Goal: Task Accomplishment & Management: Manage account settings

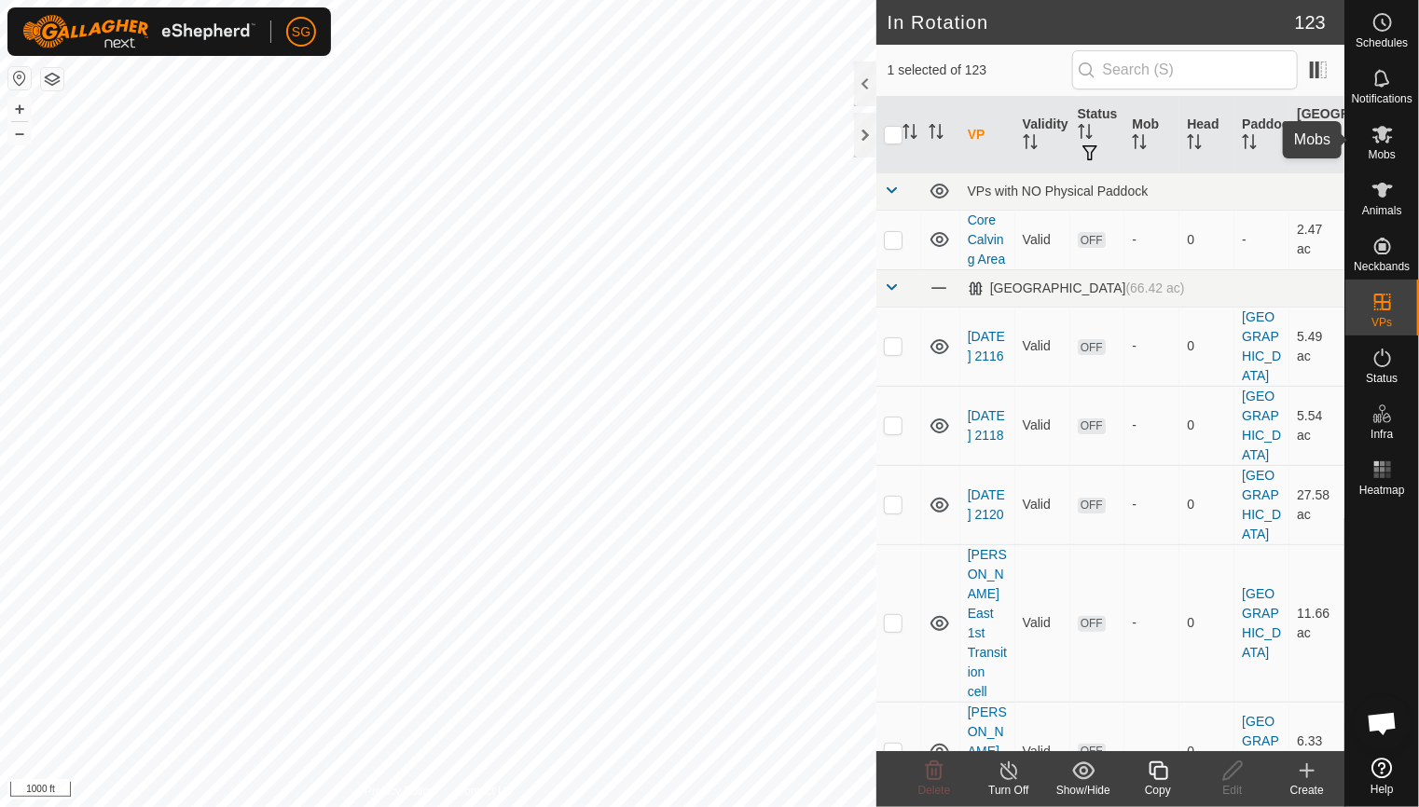
click at [1374, 129] on icon at bounding box center [1382, 135] width 21 height 18
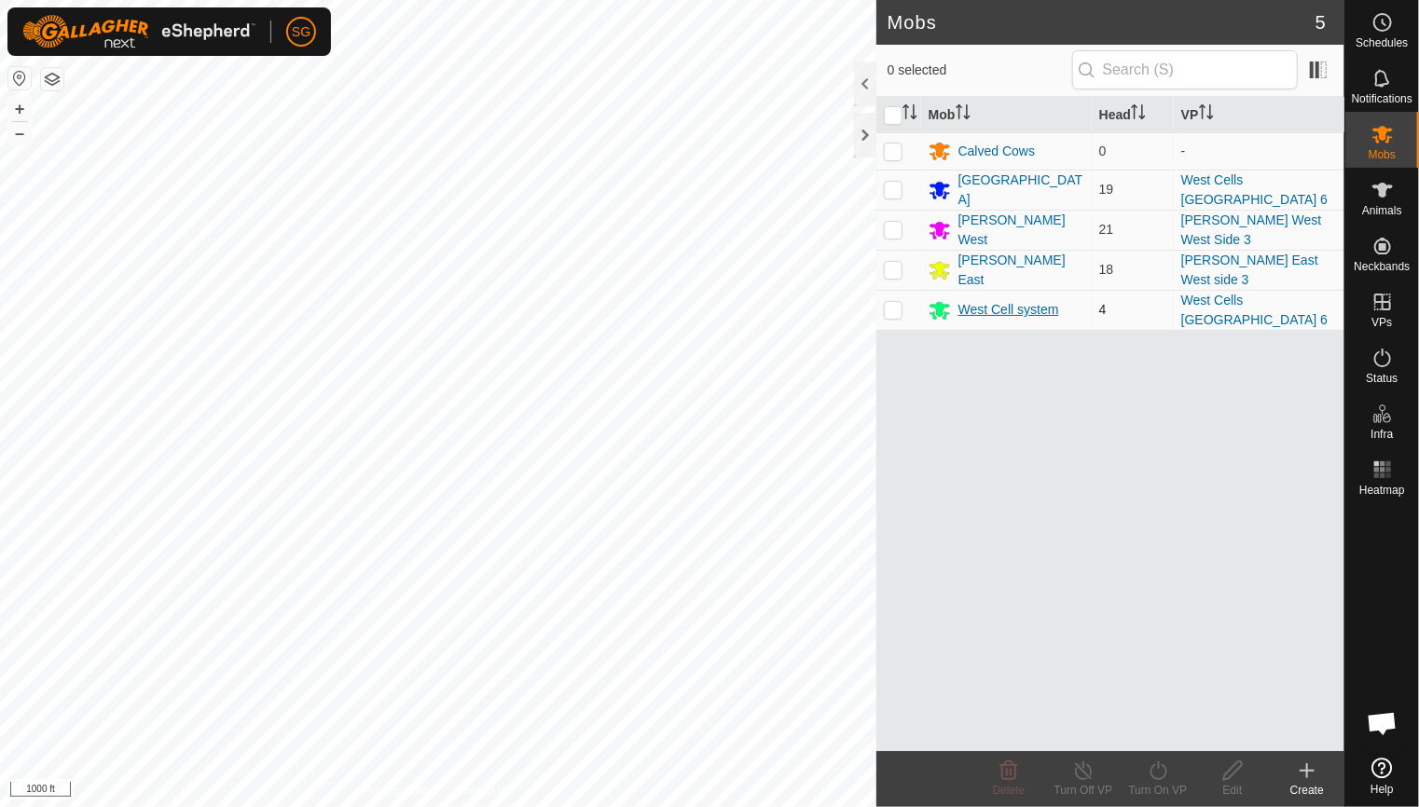
click at [972, 301] on div "West Cell system" at bounding box center [1008, 310] width 101 height 20
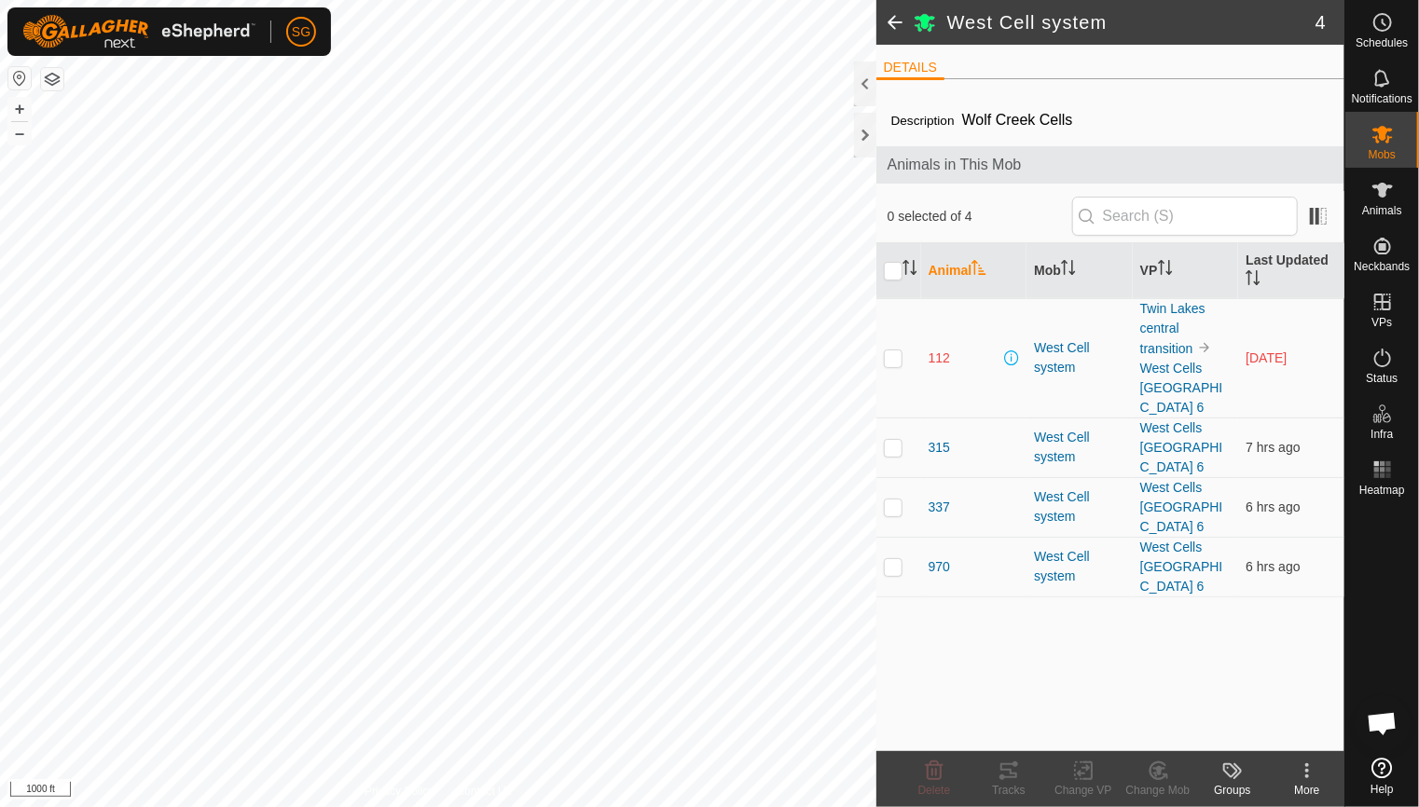
click at [896, 355] on p-checkbox at bounding box center [893, 357] width 19 height 15
checkbox input "true"
click at [892, 446] on p-checkbox at bounding box center [893, 447] width 19 height 15
checkbox input "true"
click at [888, 508] on p-checkbox at bounding box center [893, 507] width 19 height 15
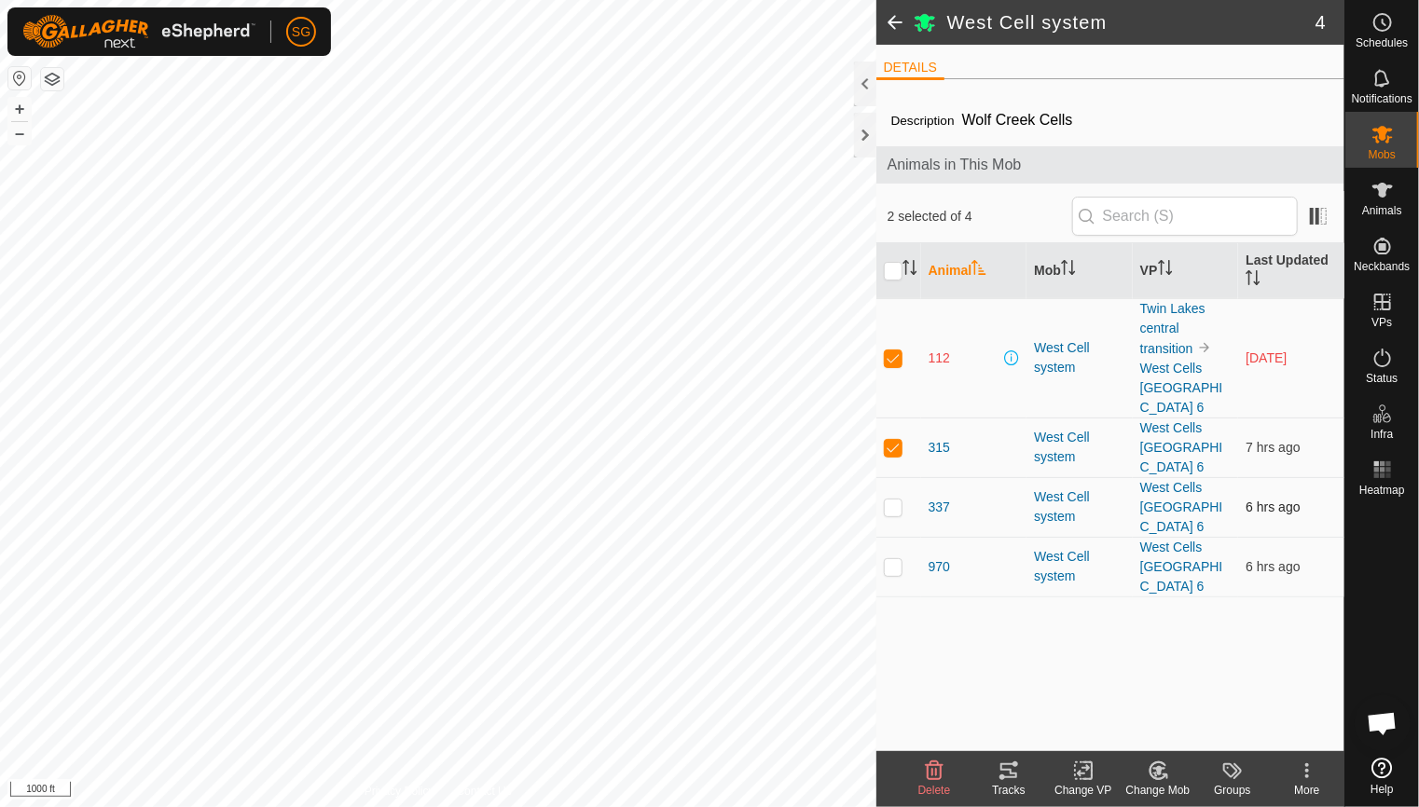
checkbox input "true"
click at [893, 568] on p-checkbox at bounding box center [893, 566] width 19 height 15
checkbox input "true"
click at [895, 351] on p-checkbox at bounding box center [893, 357] width 19 height 15
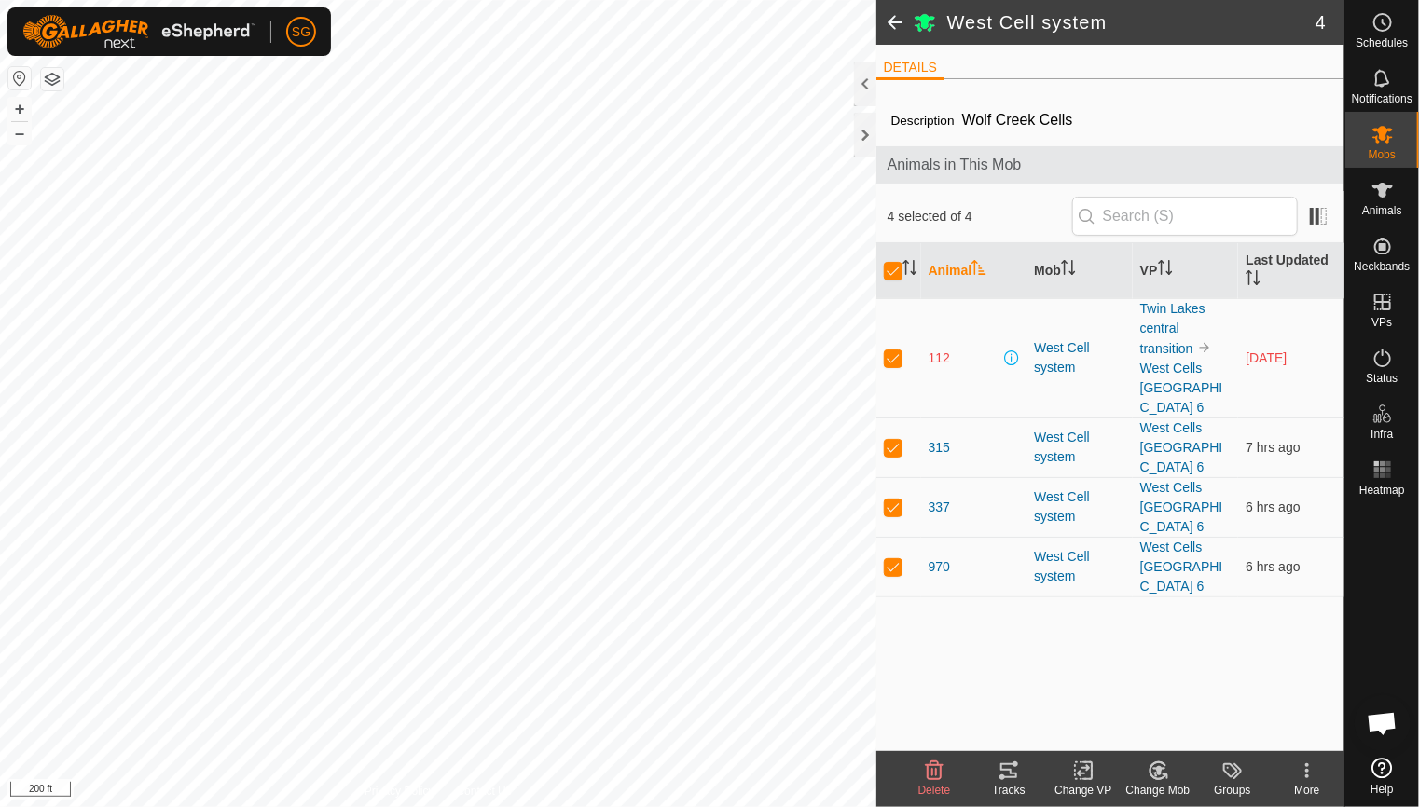
checkbox input "false"
click at [887, 440] on p-checkbox at bounding box center [893, 447] width 19 height 15
checkbox input "false"
click at [888, 508] on p-checkbox at bounding box center [893, 507] width 19 height 15
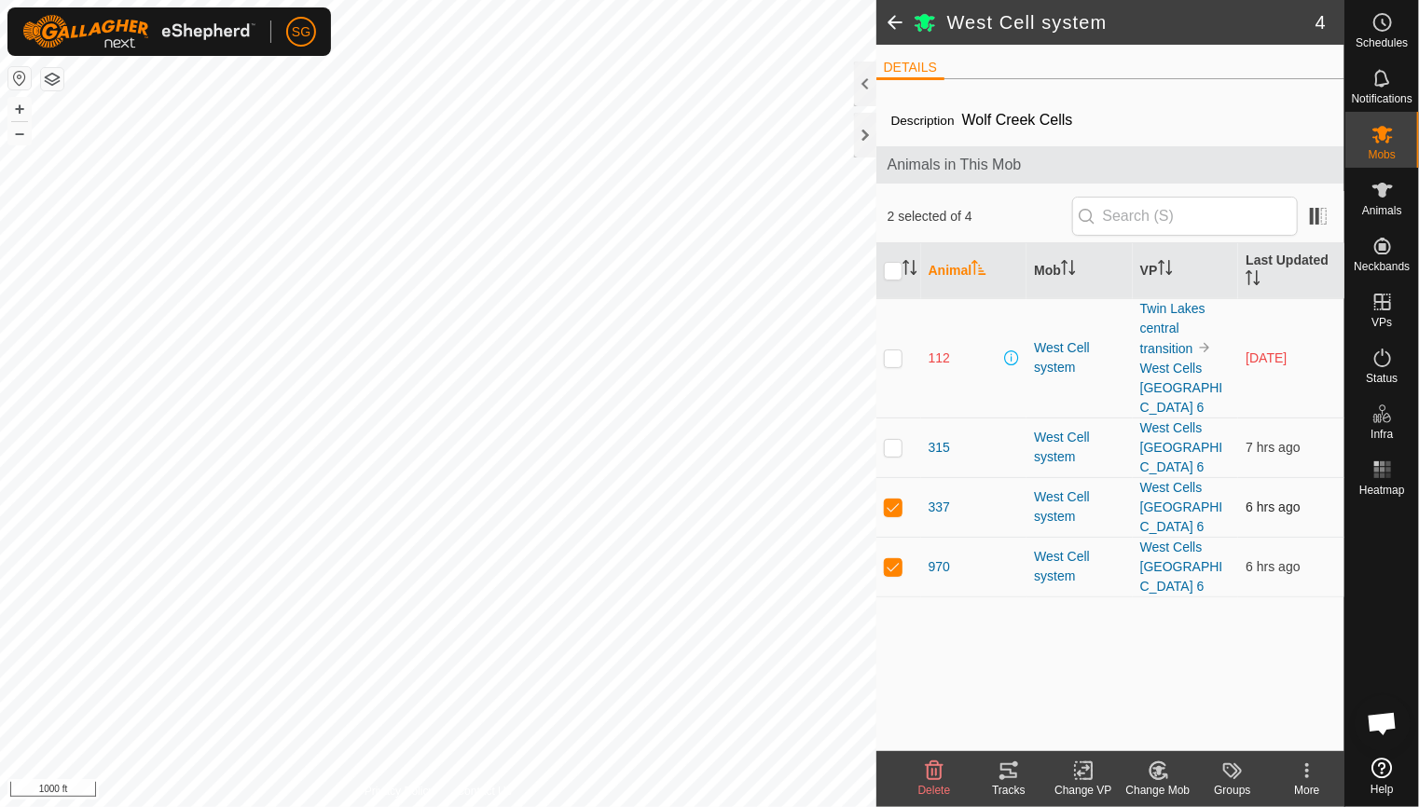
checkbox input "false"
click at [891, 555] on td at bounding box center [898, 567] width 45 height 60
checkbox input "false"
